Goal: Navigation & Orientation: Find specific page/section

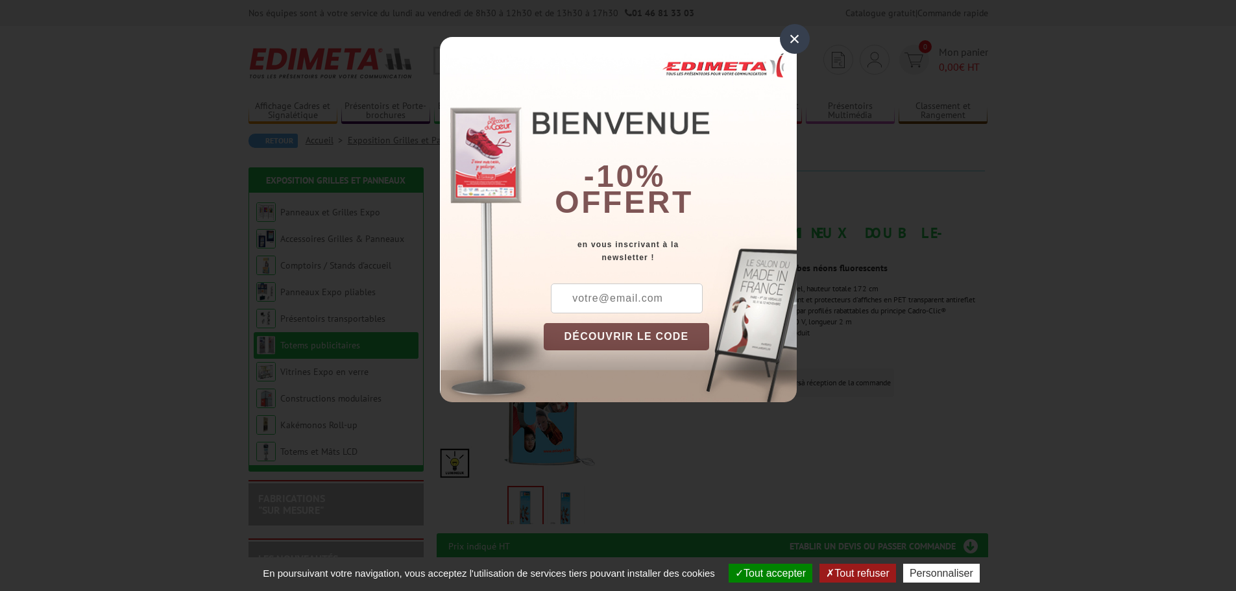
click at [792, 37] on div "×" at bounding box center [795, 39] width 30 height 30
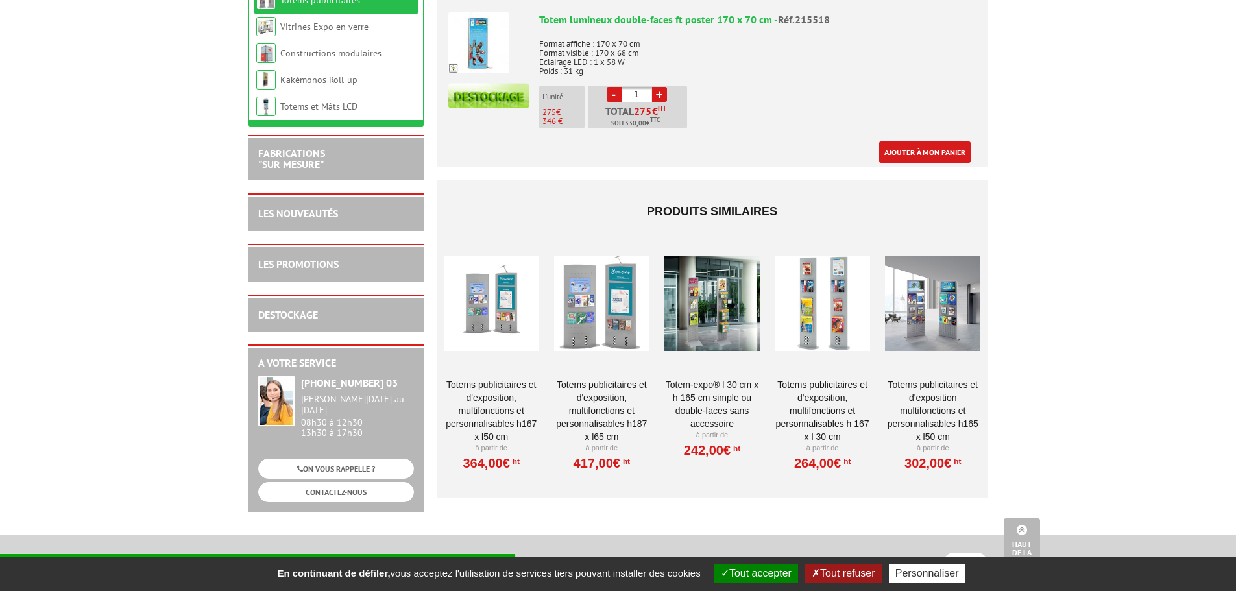
scroll to position [584, 0]
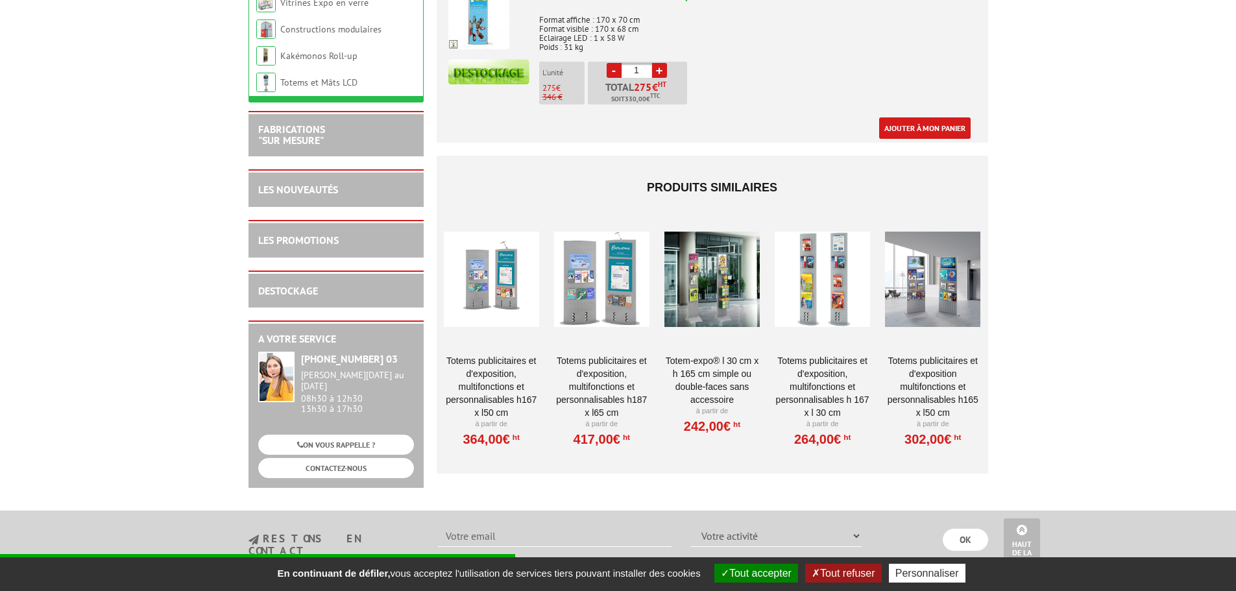
click at [838, 268] on div at bounding box center [821, 280] width 95 height 130
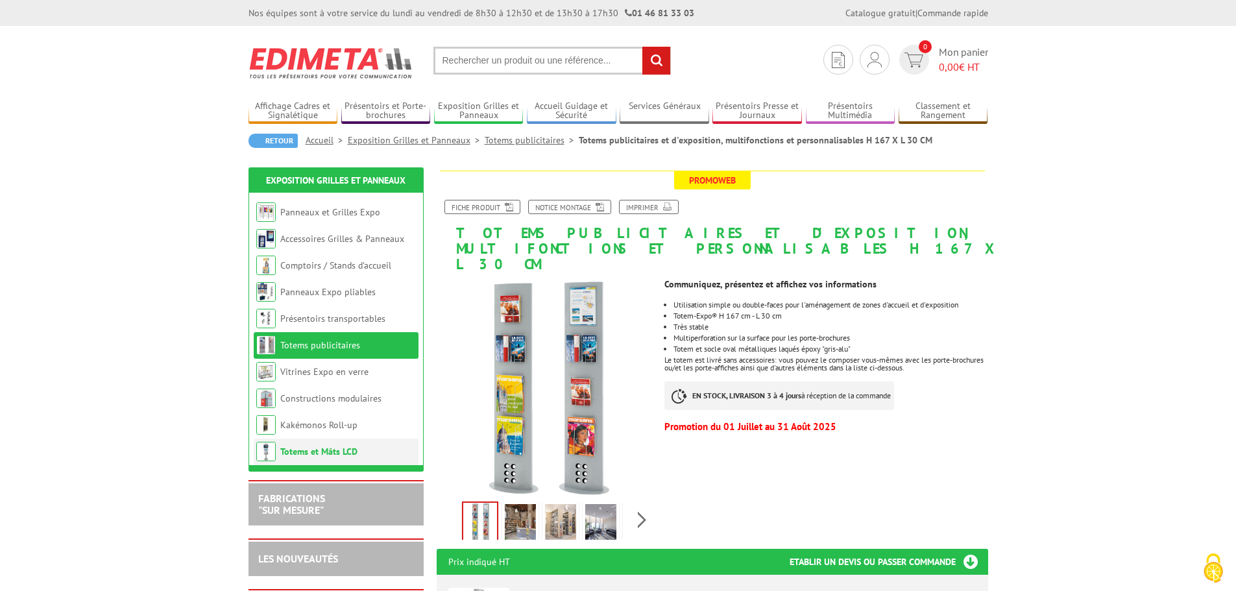
click at [303, 450] on link "Totems et Mâts LCD" at bounding box center [318, 452] width 77 height 12
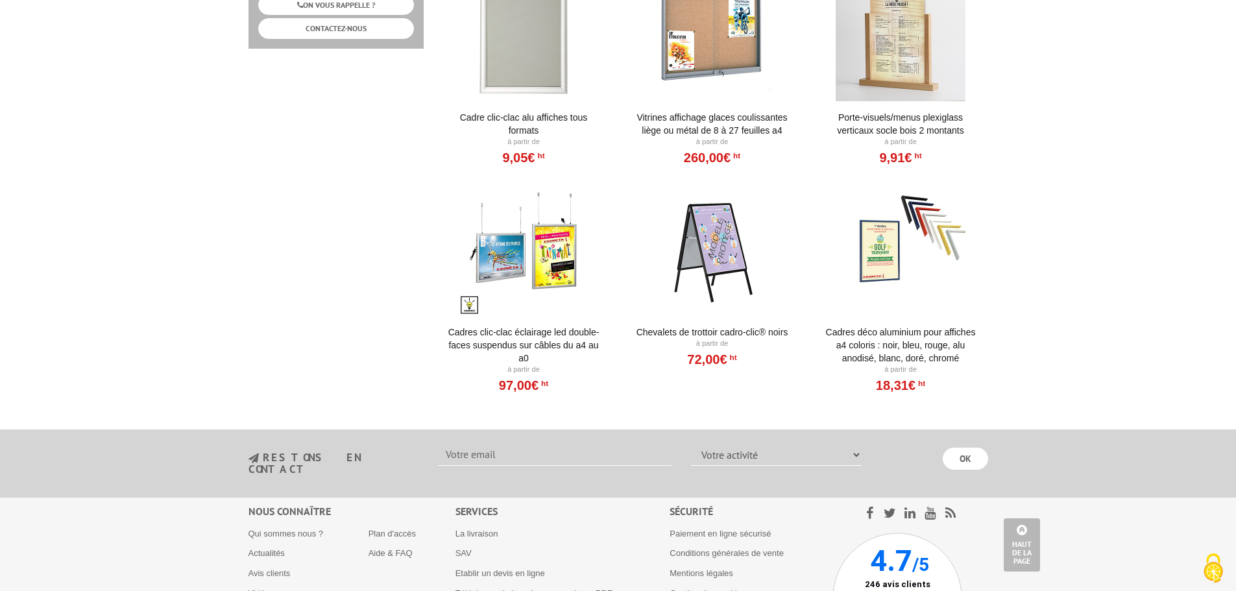
scroll to position [937, 0]
